Goal: Task Accomplishment & Management: Complete application form

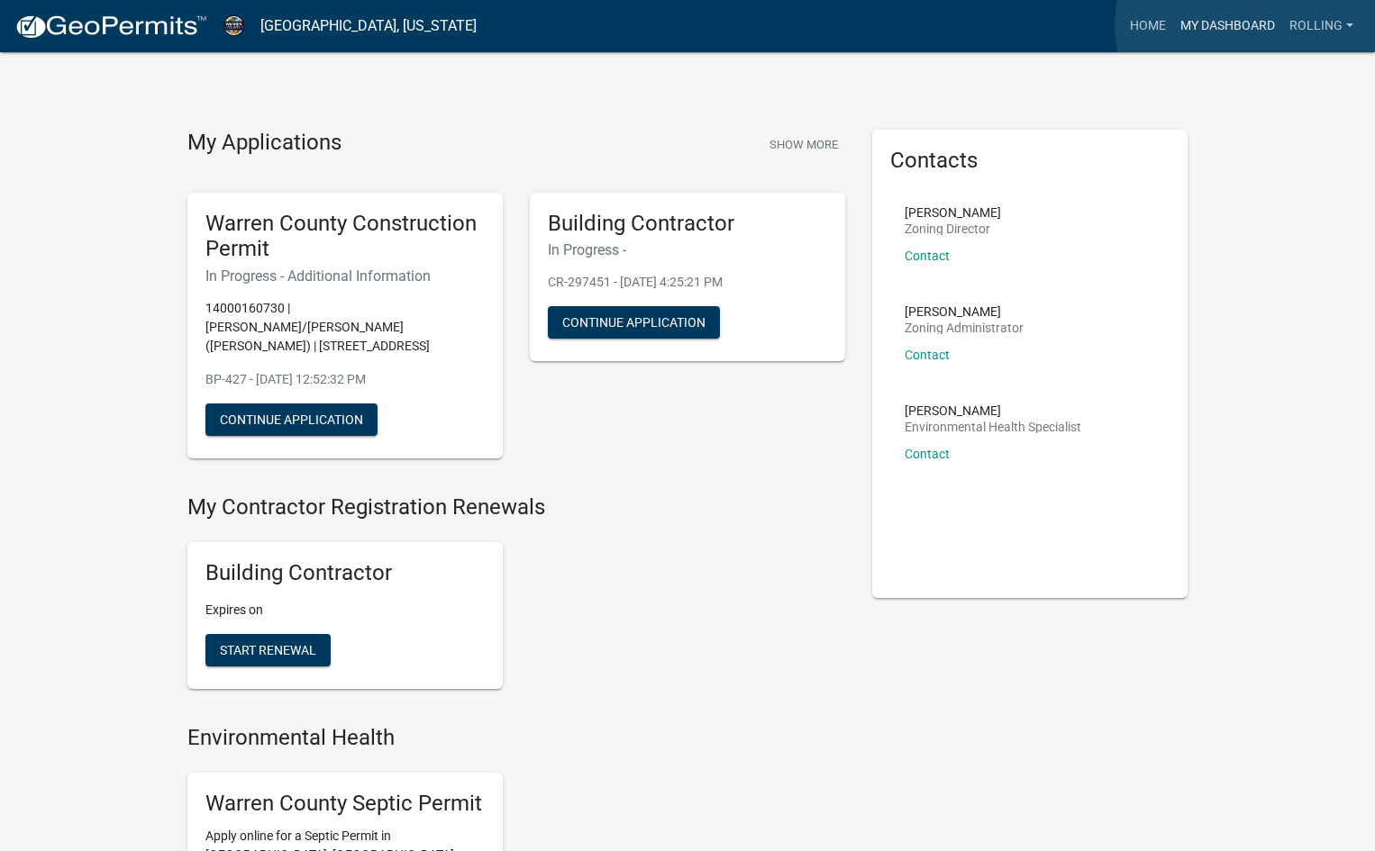
click at [1252, 24] on link "My Dashboard" at bounding box center [1227, 26] width 109 height 34
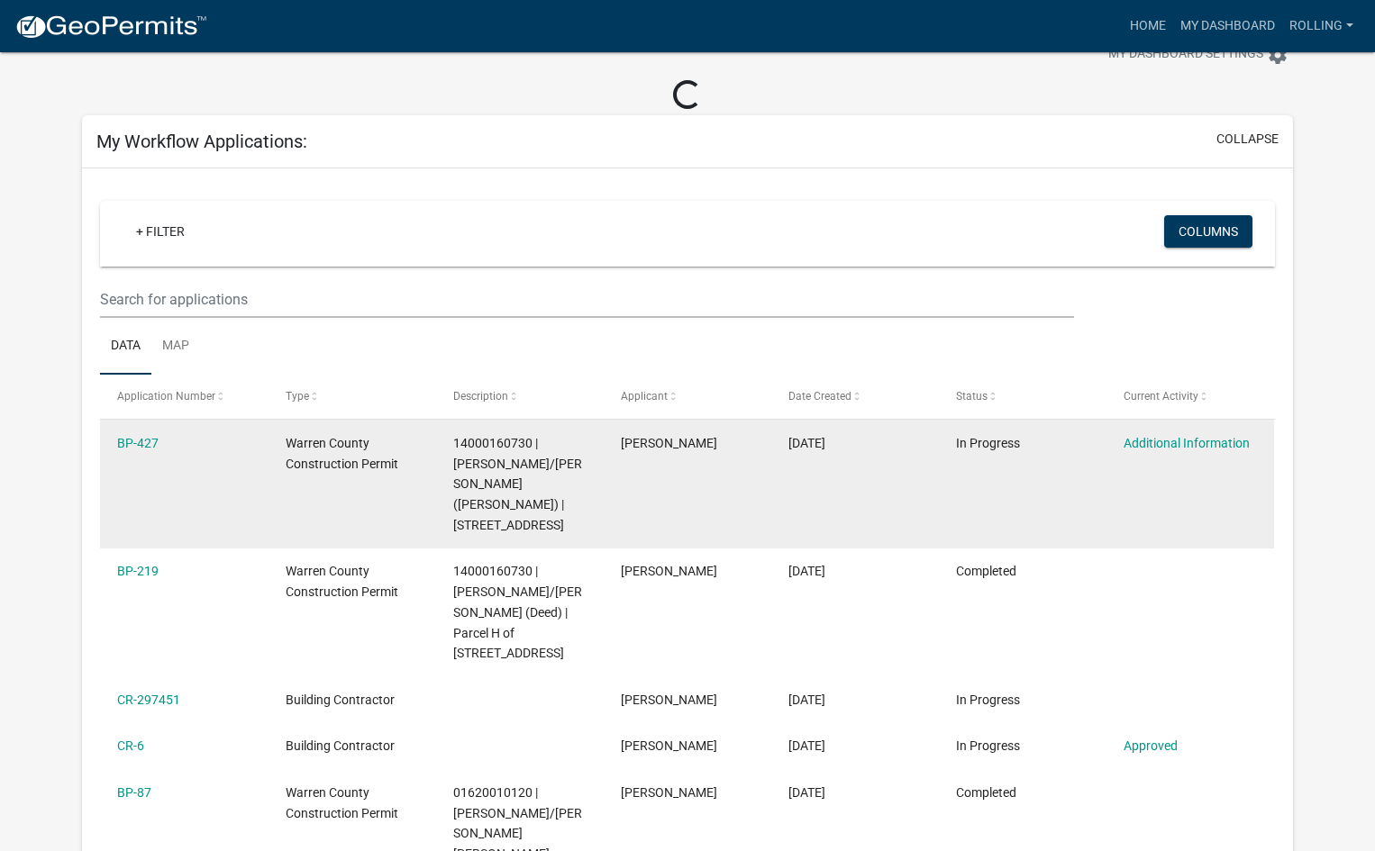
scroll to position [90, 0]
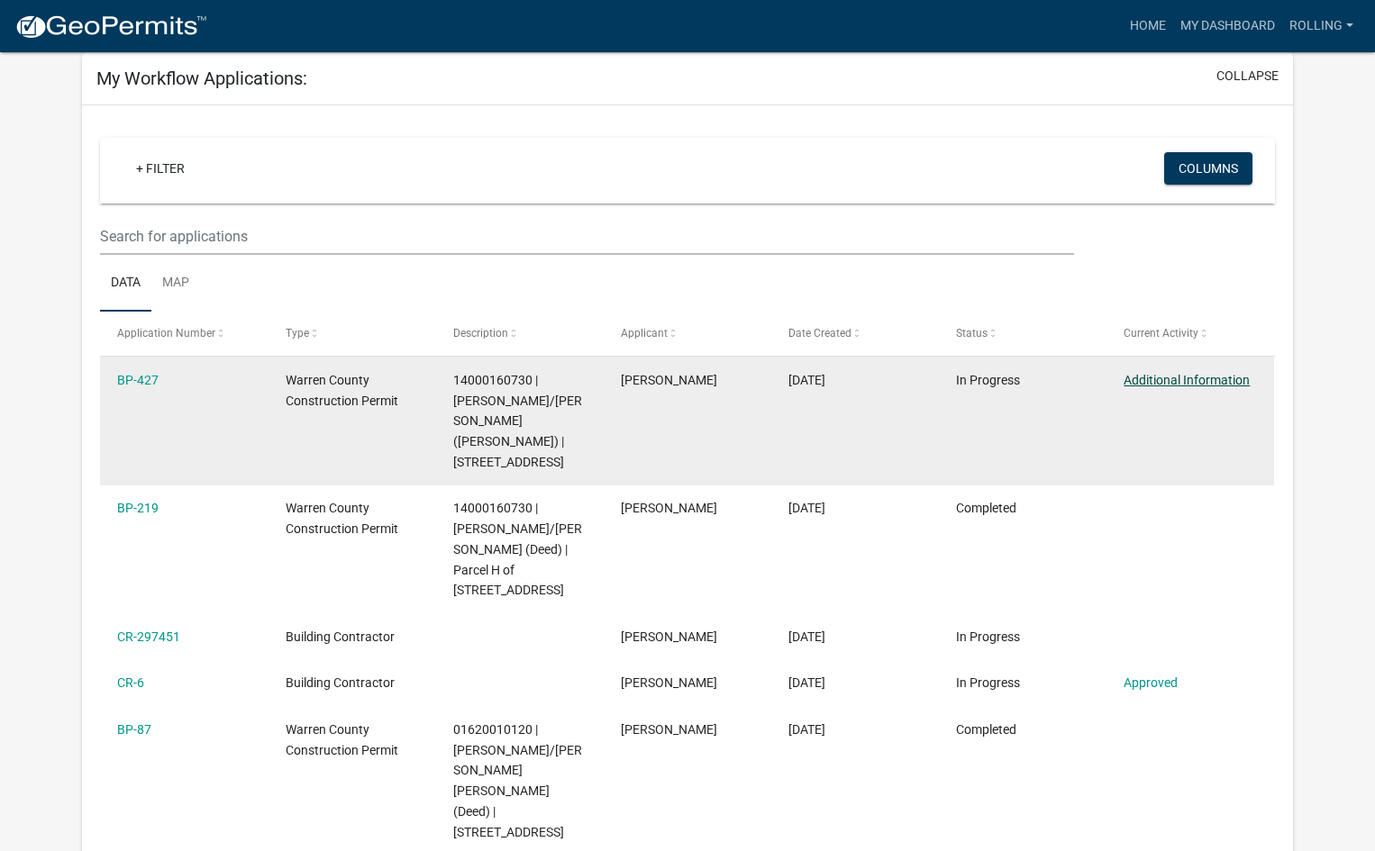
click at [1193, 379] on link "Additional Information" at bounding box center [1187, 380] width 126 height 14
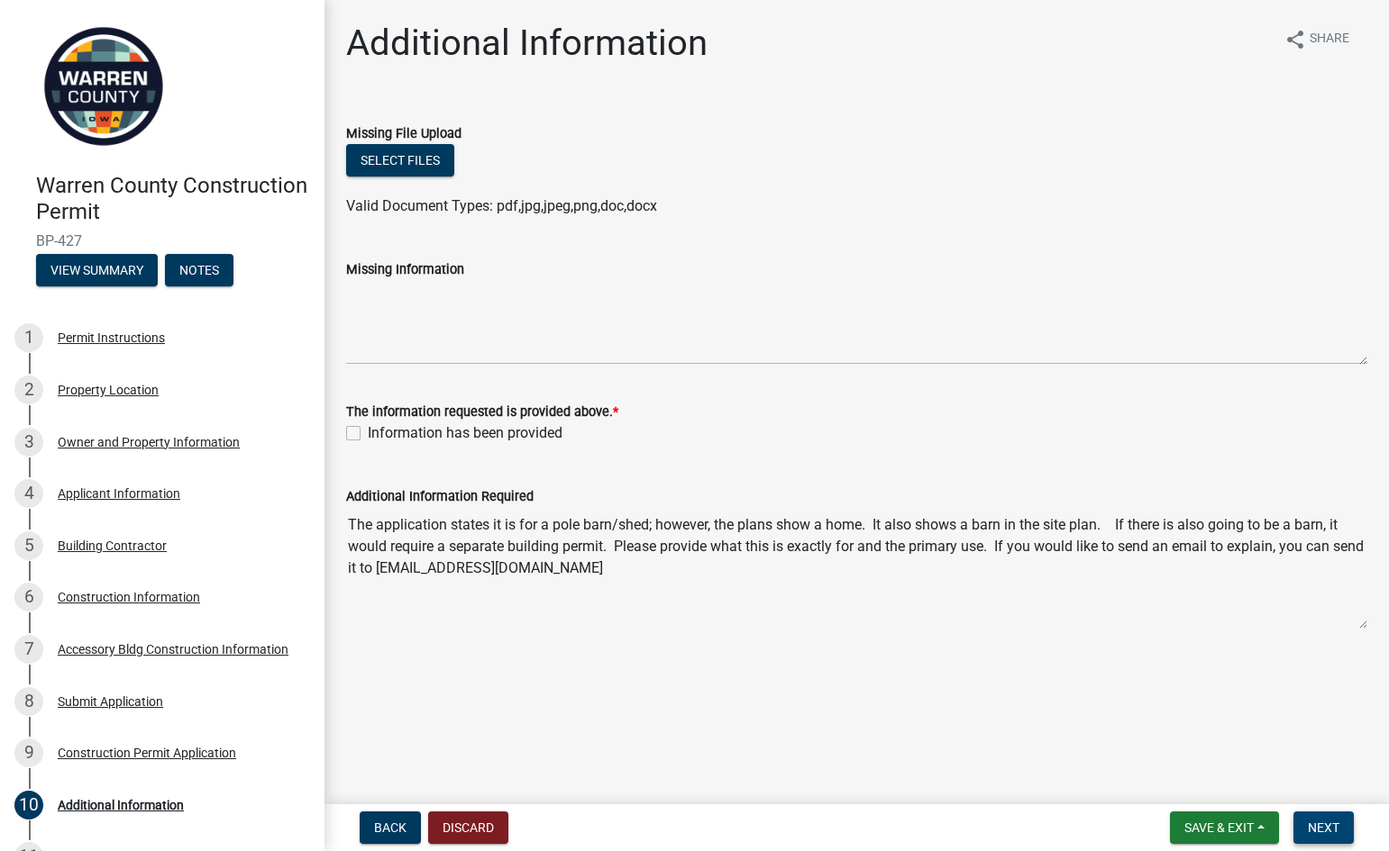
click at [1322, 825] on span "Next" at bounding box center [1323, 828] width 32 height 14
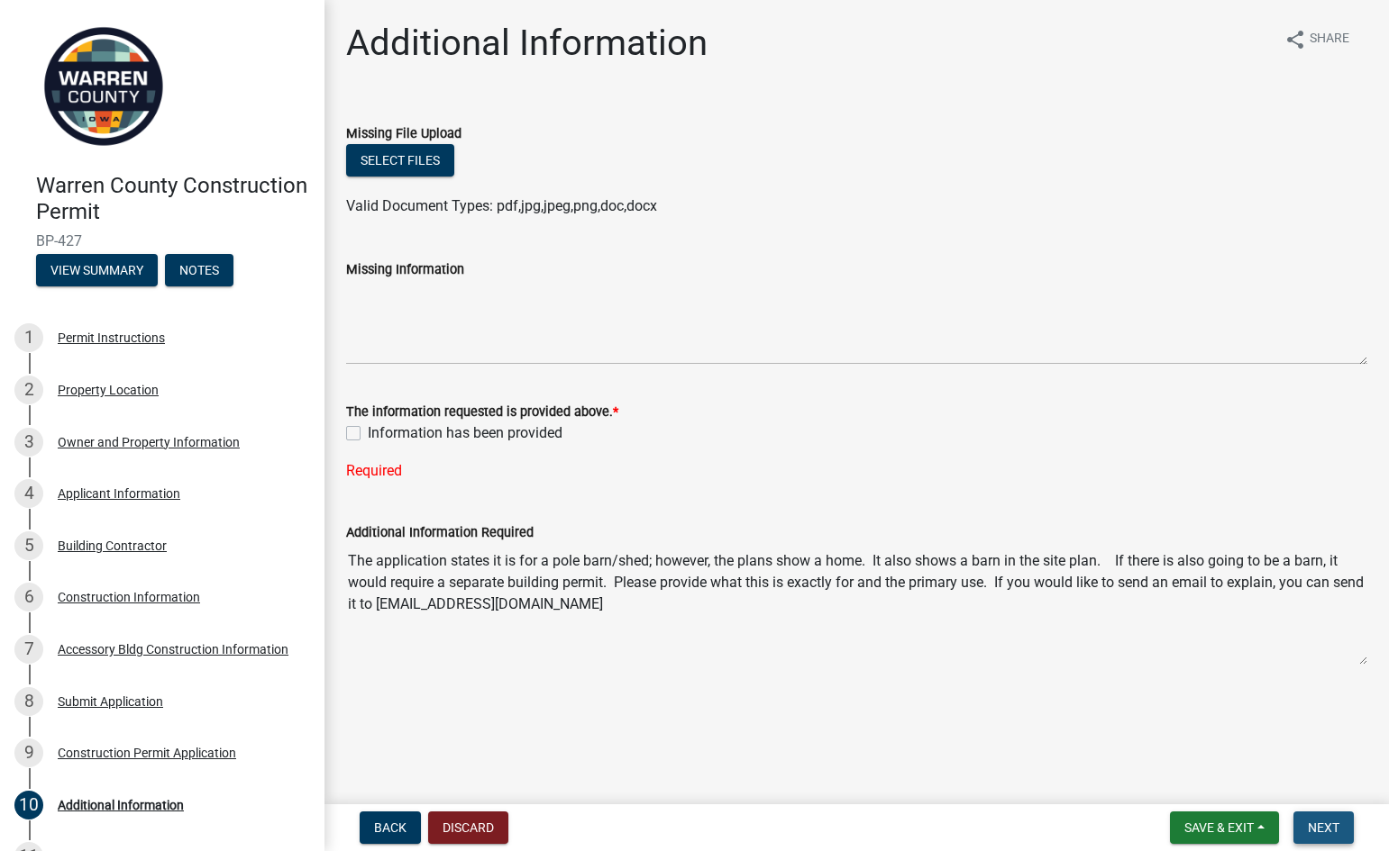
click at [1322, 825] on span "Next" at bounding box center [1323, 828] width 32 height 14
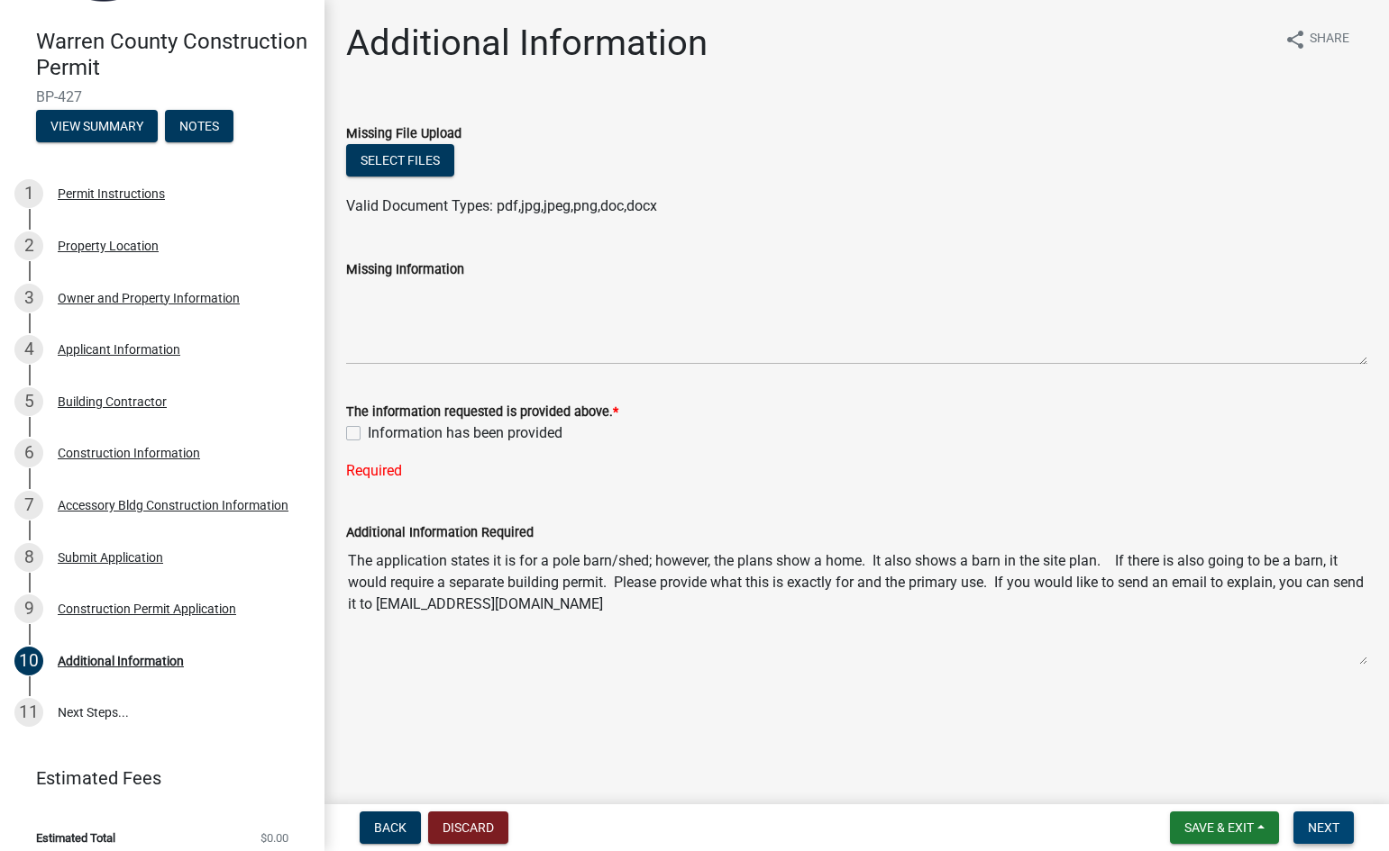
scroll to position [159, 0]
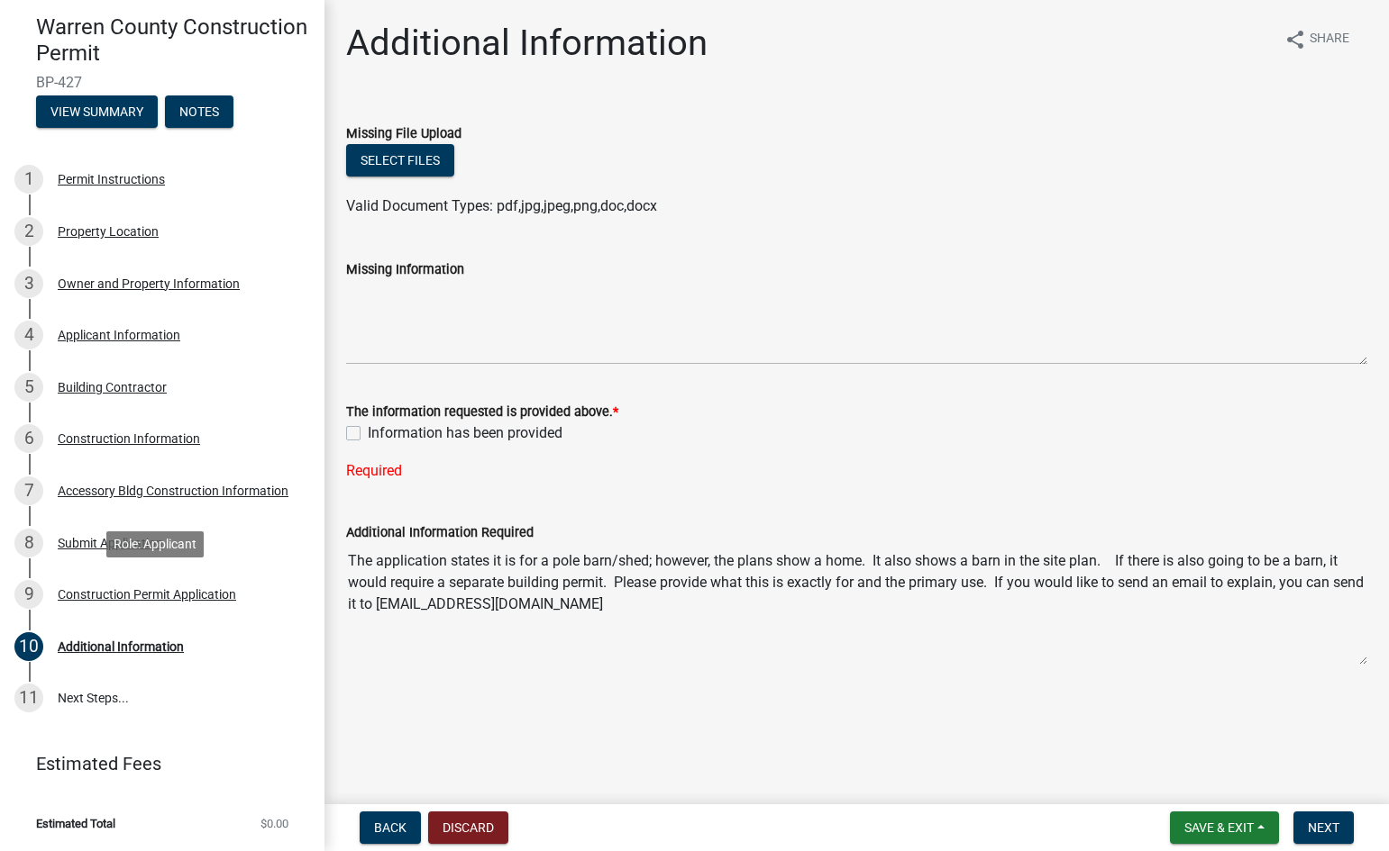
click at [115, 591] on div "Construction Permit Application" at bounding box center [147, 594] width 178 height 13
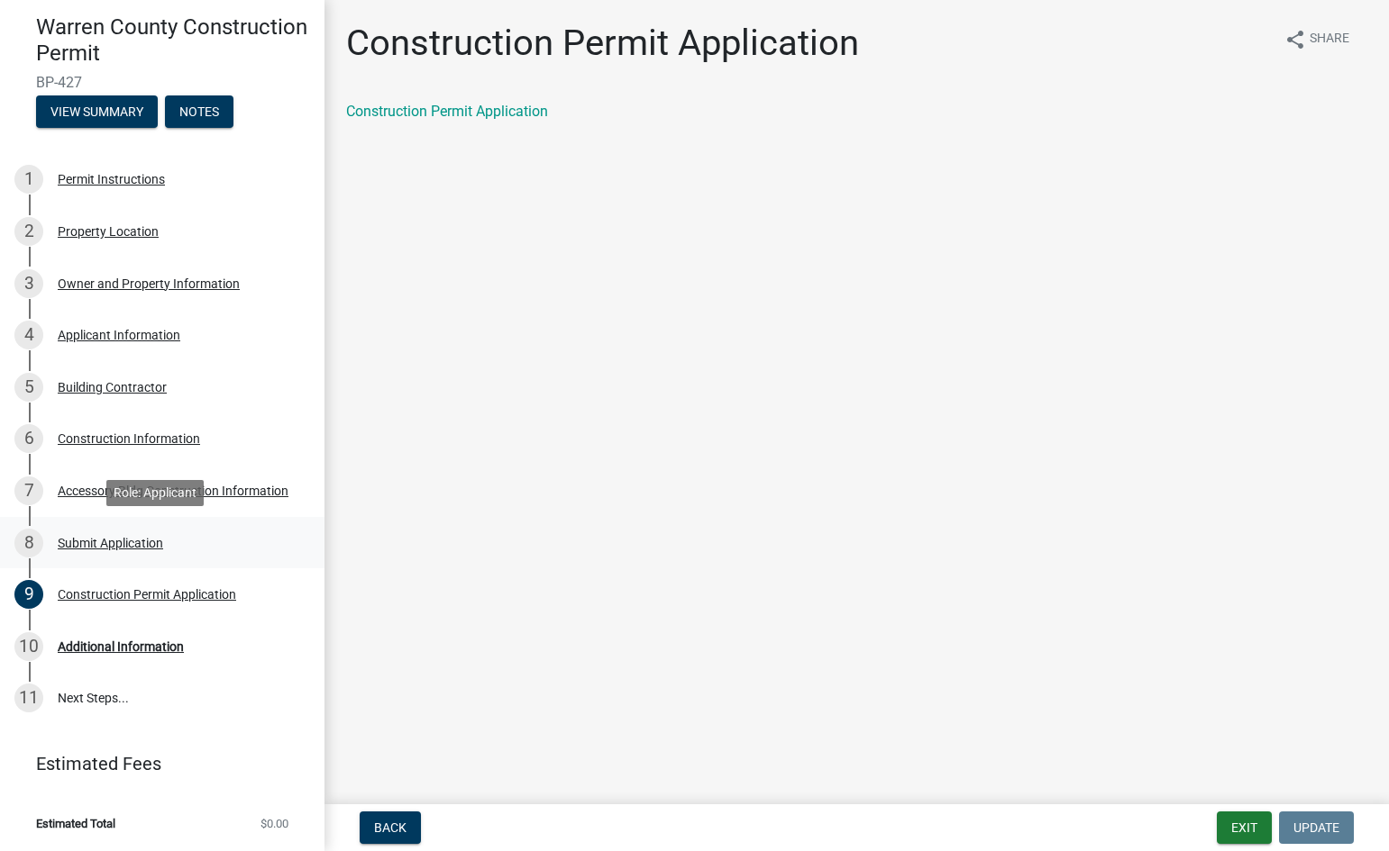
click at [79, 542] on div "Submit Application" at bounding box center [110, 543] width 105 height 13
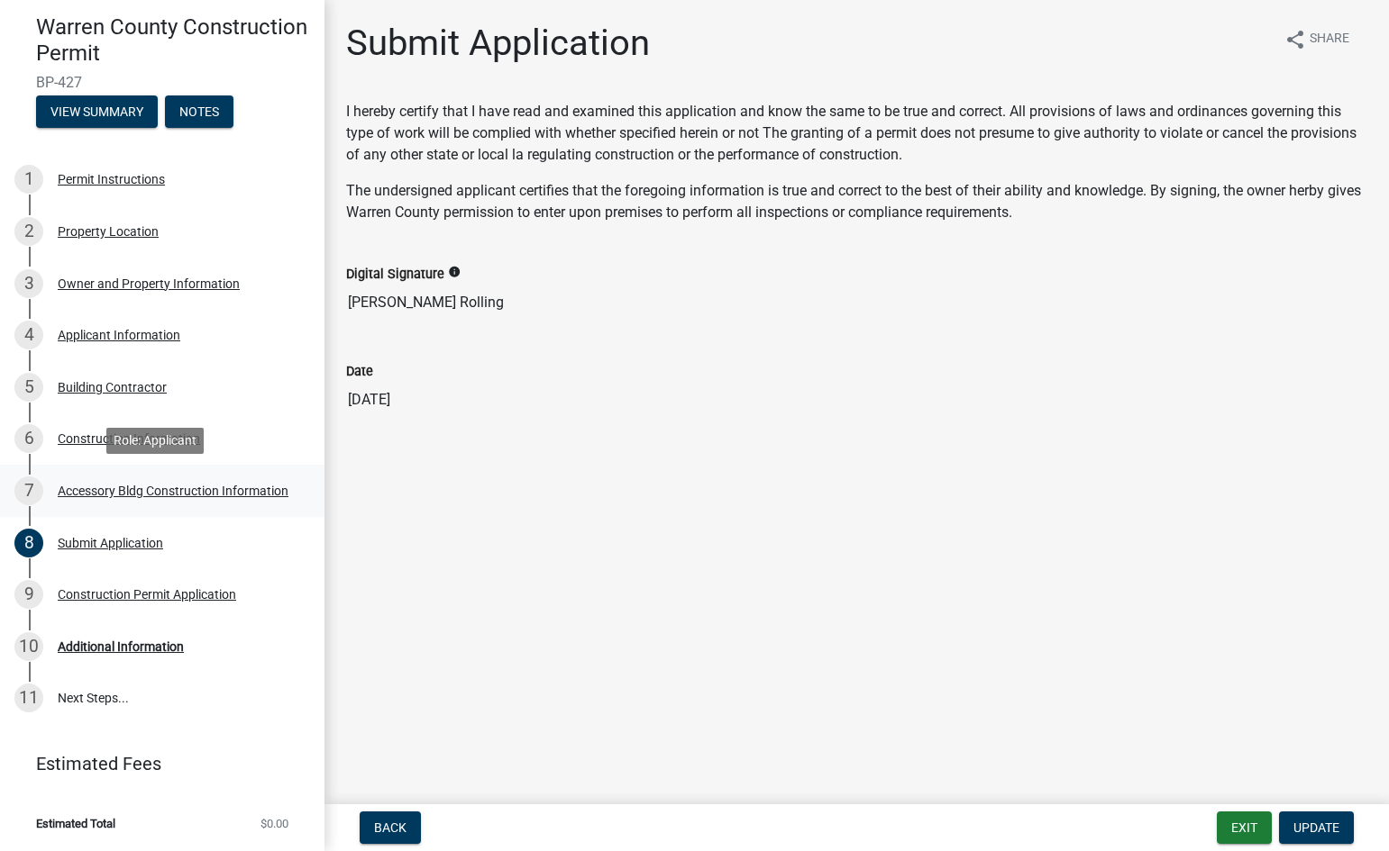
click at [82, 490] on div "Accessory Bldg Construction Information" at bounding box center [173, 491] width 231 height 13
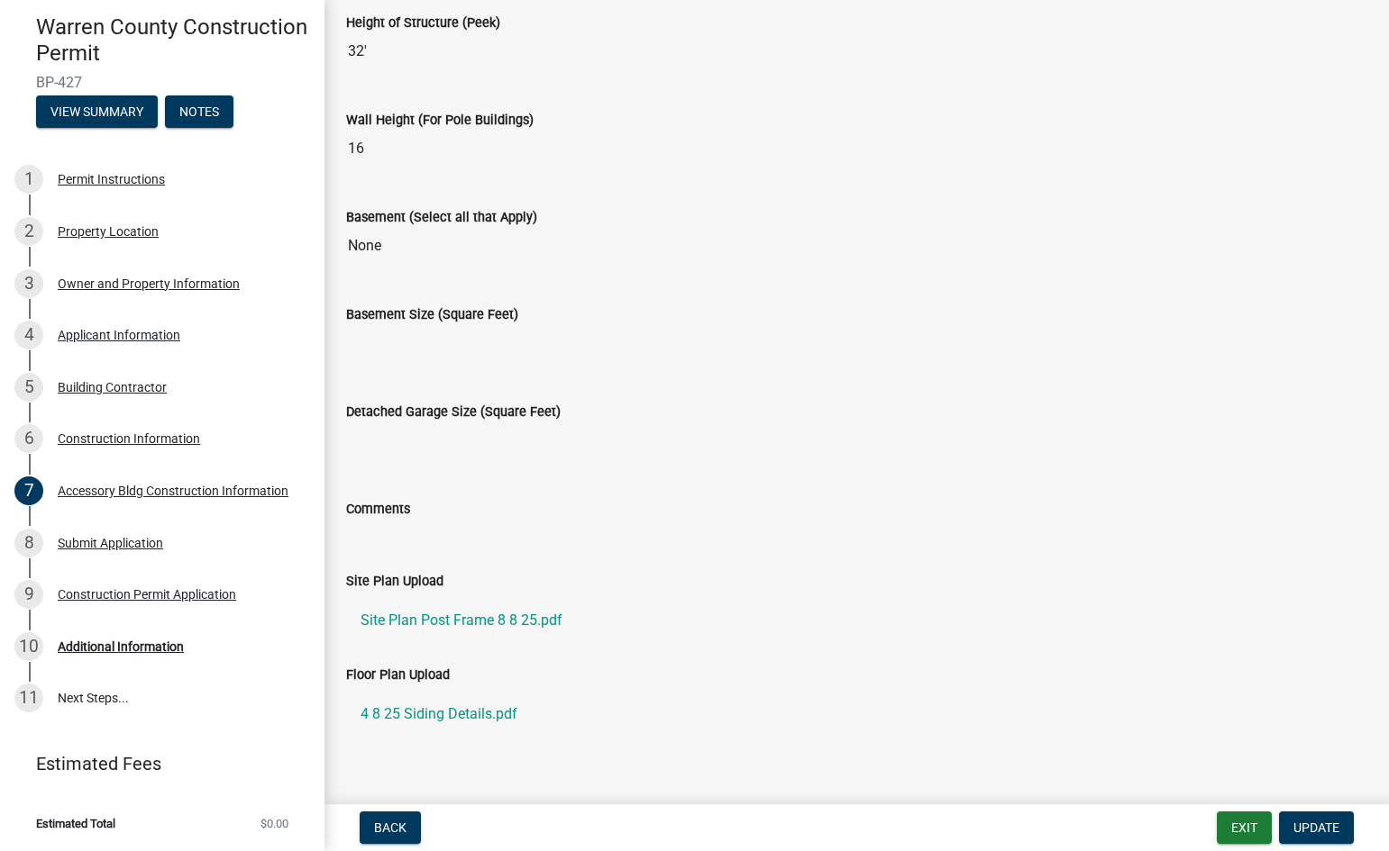
scroll to position [506, 0]
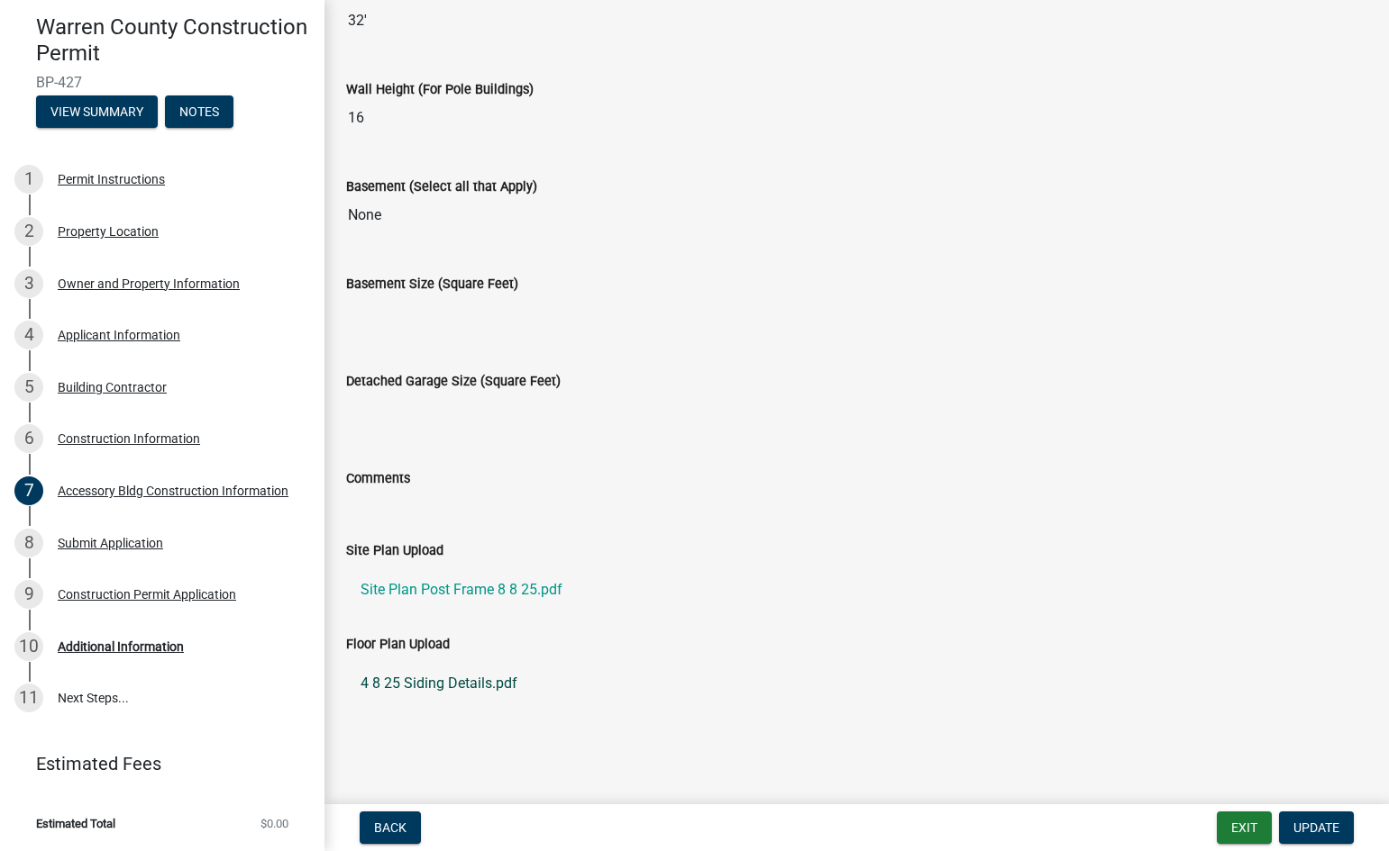
click at [451, 686] on link "4 8 25 Siding Details.pdf" at bounding box center [856, 683] width 1021 height 43
click at [1318, 828] on span "Update" at bounding box center [1316, 828] width 46 height 14
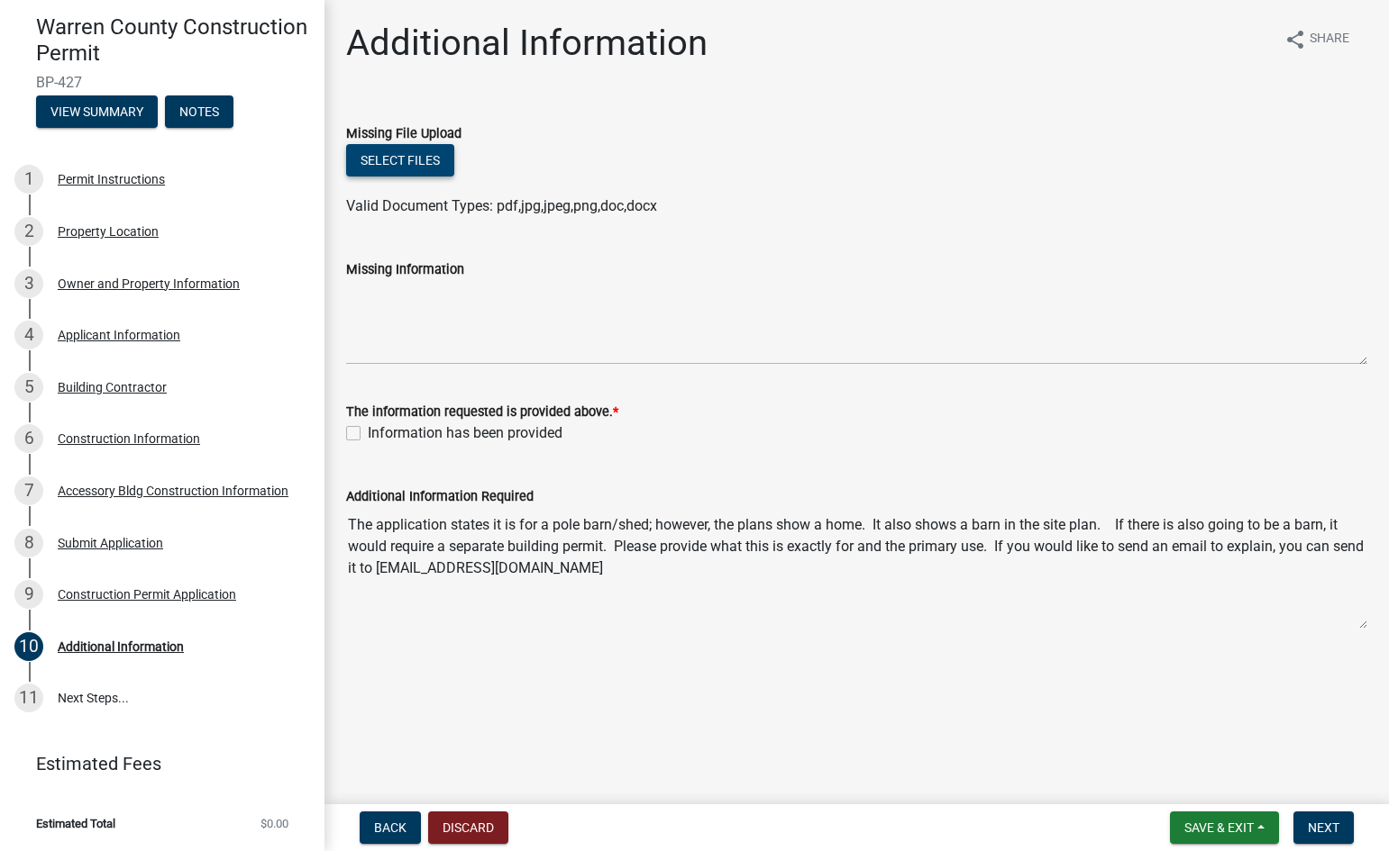
click at [384, 161] on button "Select files" at bounding box center [400, 160] width 108 height 32
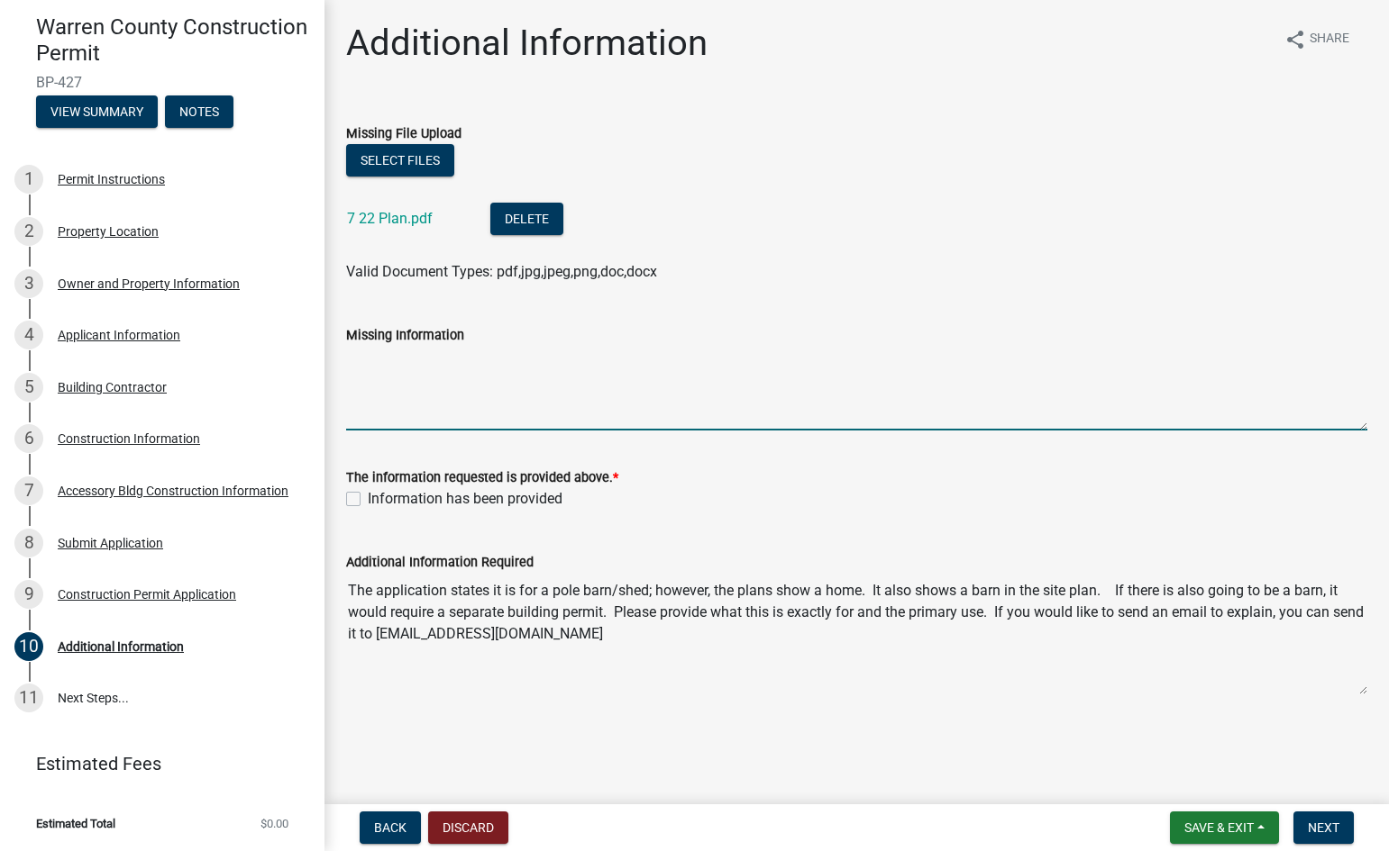
click at [387, 360] on textarea "Missing Information" at bounding box center [856, 388] width 1021 height 85
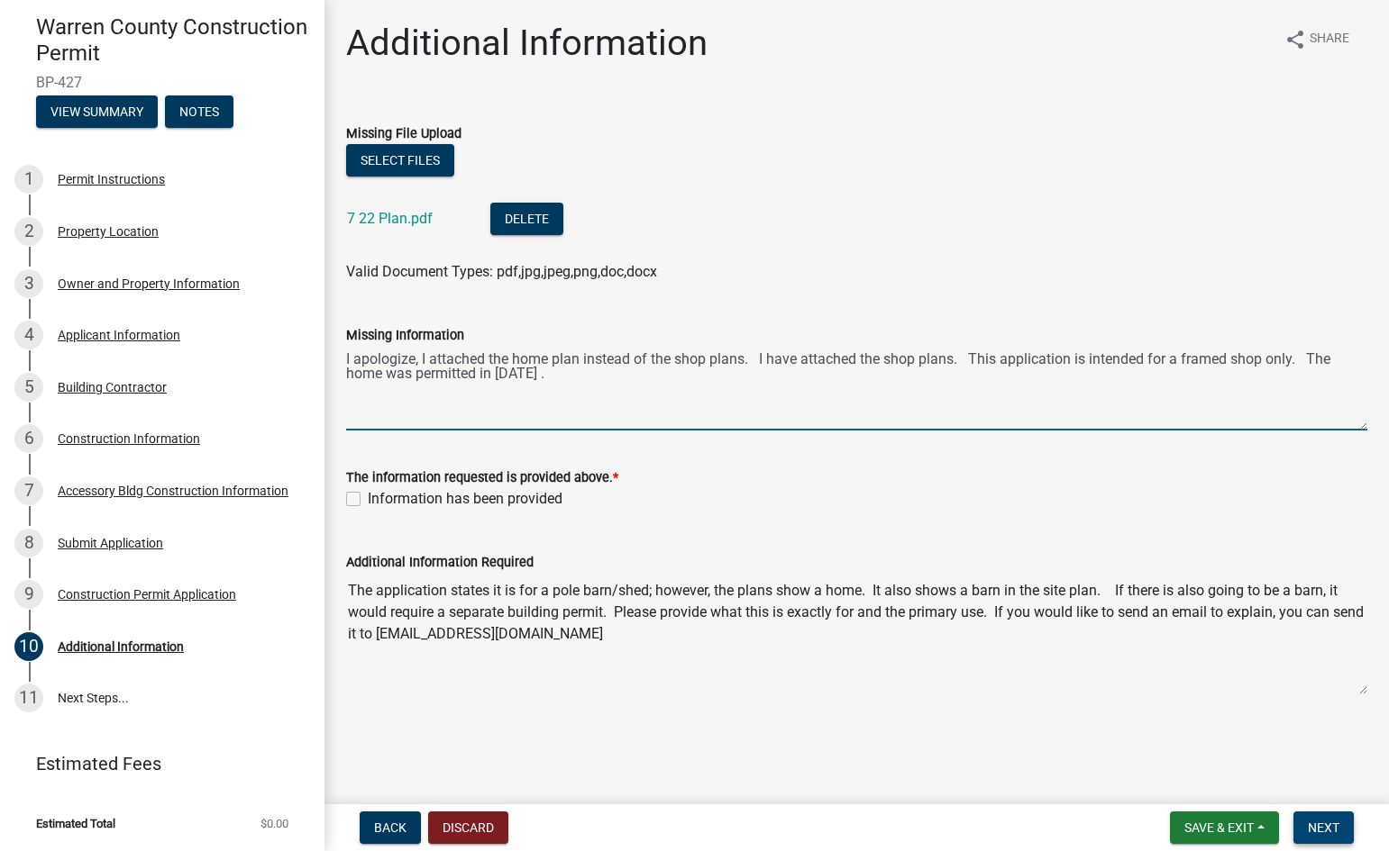
type textarea "I apologize, I attached the home plan instead of the shop plans. I have attache…"
click at [1333, 831] on span "Next" at bounding box center [1323, 828] width 32 height 14
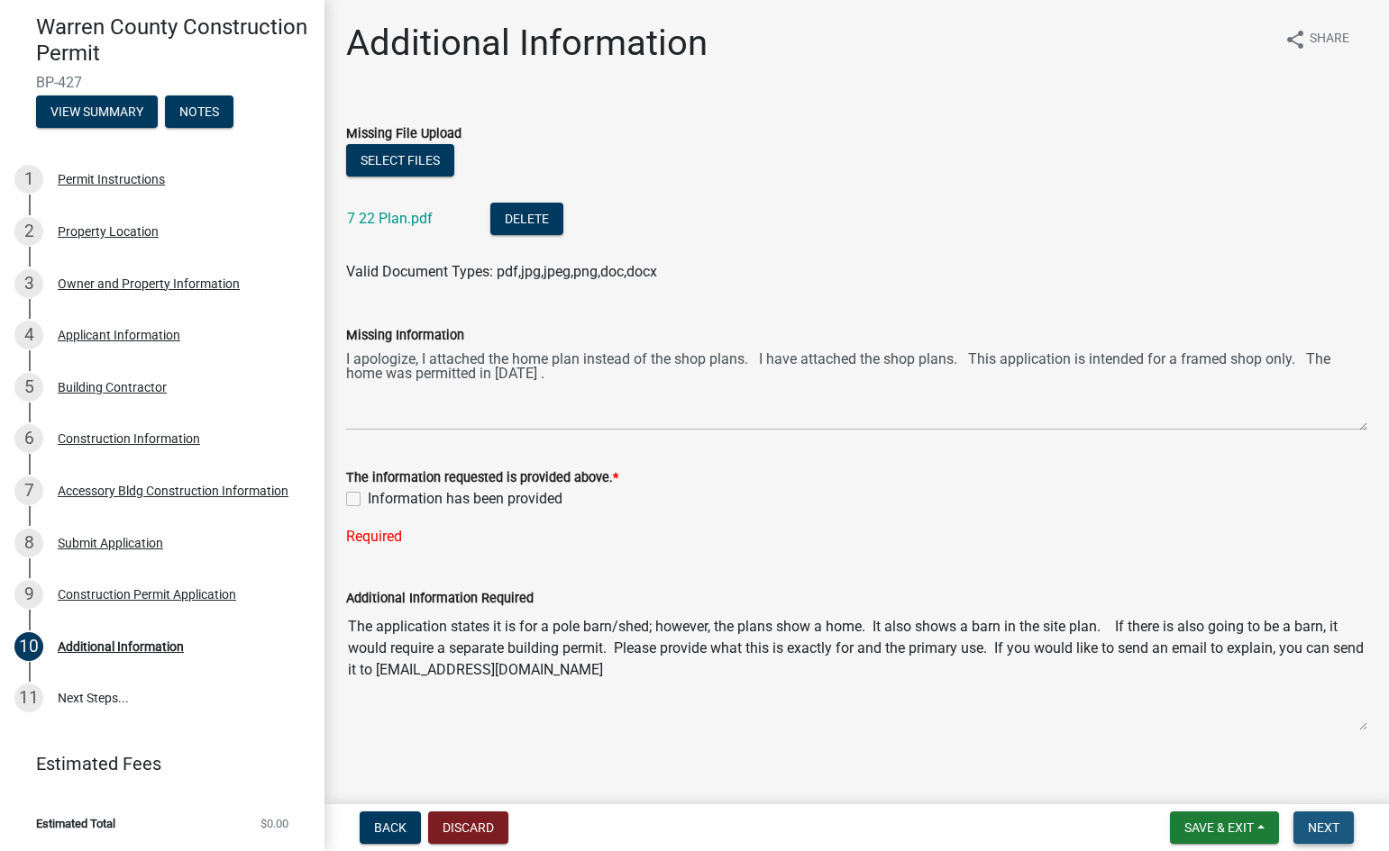
click at [1304, 825] on button "Next" at bounding box center [1323, 828] width 60 height 32
click at [368, 500] on label "Information has been provided" at bounding box center [465, 499] width 195 height 22
click at [368, 500] on input "Information has been provided" at bounding box center [374, 494] width 12 height 12
checkbox input "true"
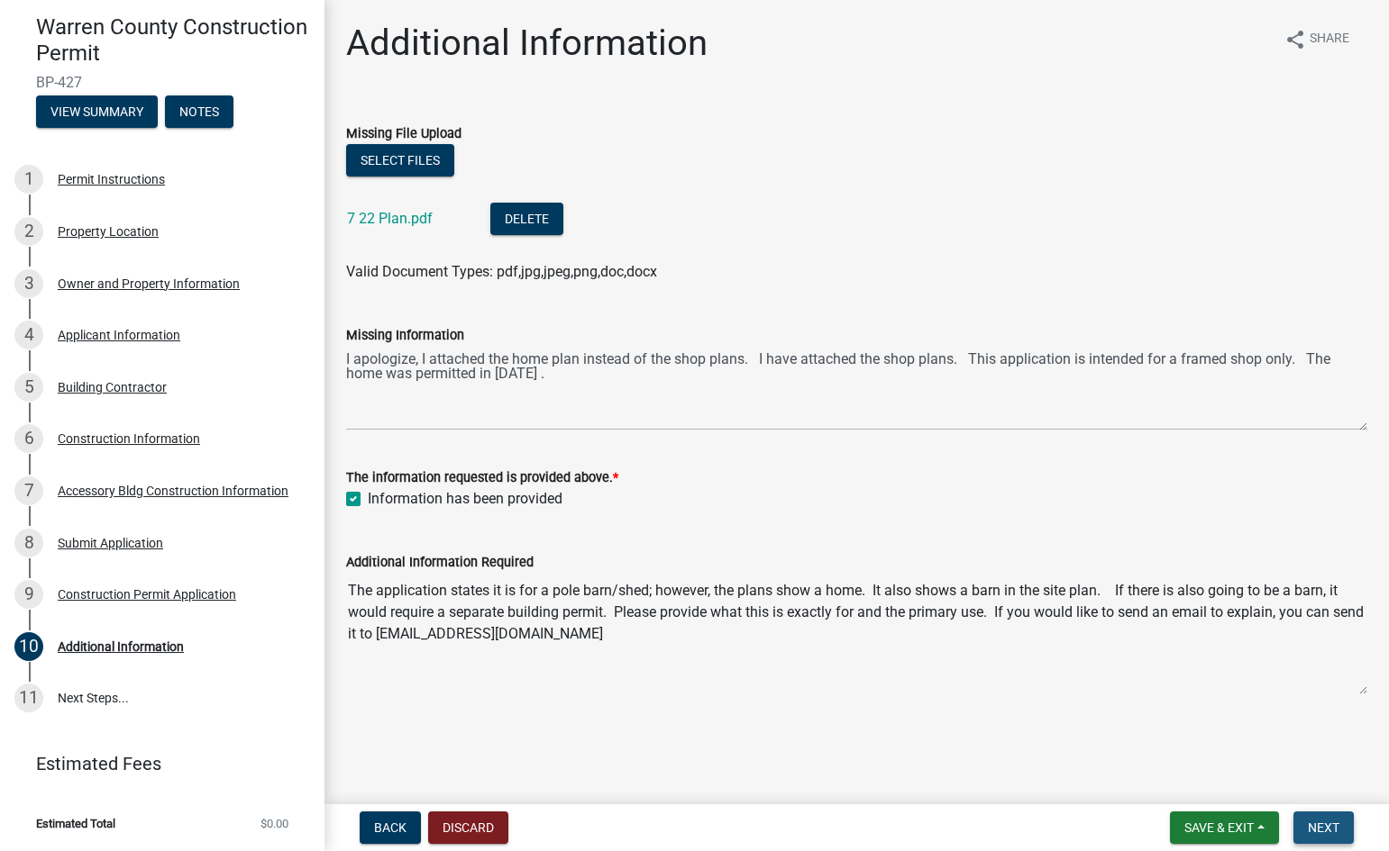
click at [1328, 825] on span "Next" at bounding box center [1323, 828] width 32 height 14
